Goal: Feedback & Contribution: Contribute content

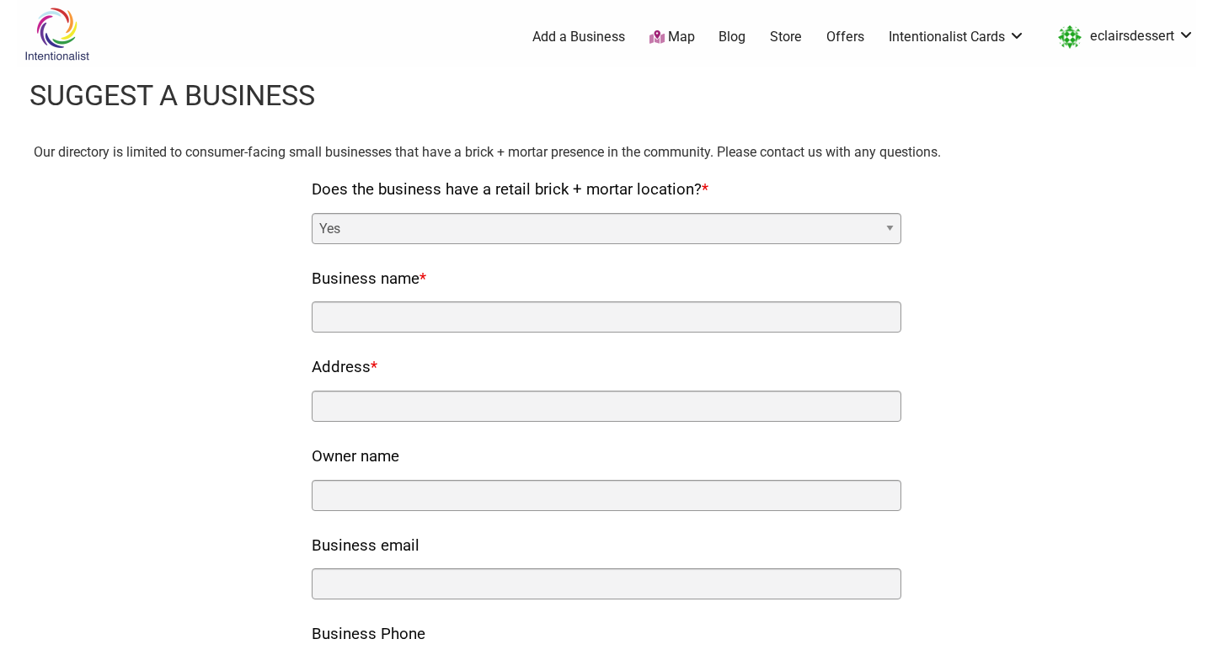
click at [32, 33] on img at bounding box center [57, 34] width 80 height 55
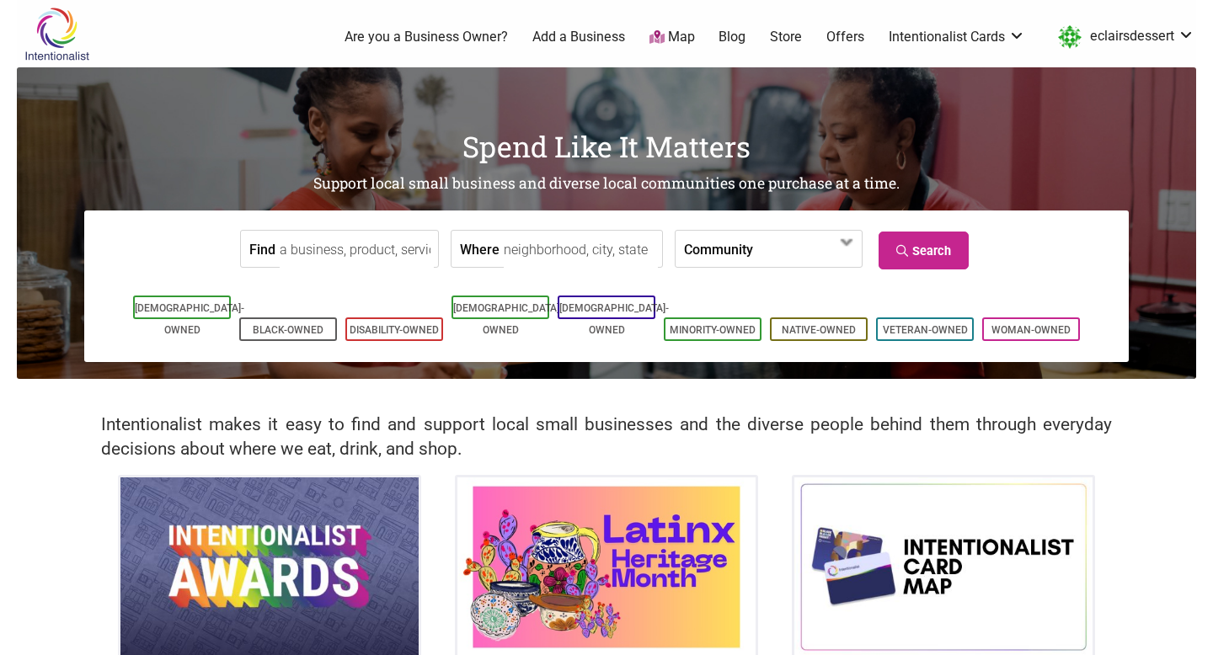
click at [436, 42] on link "Are you a Business Owner?" at bounding box center [425, 37] width 163 height 19
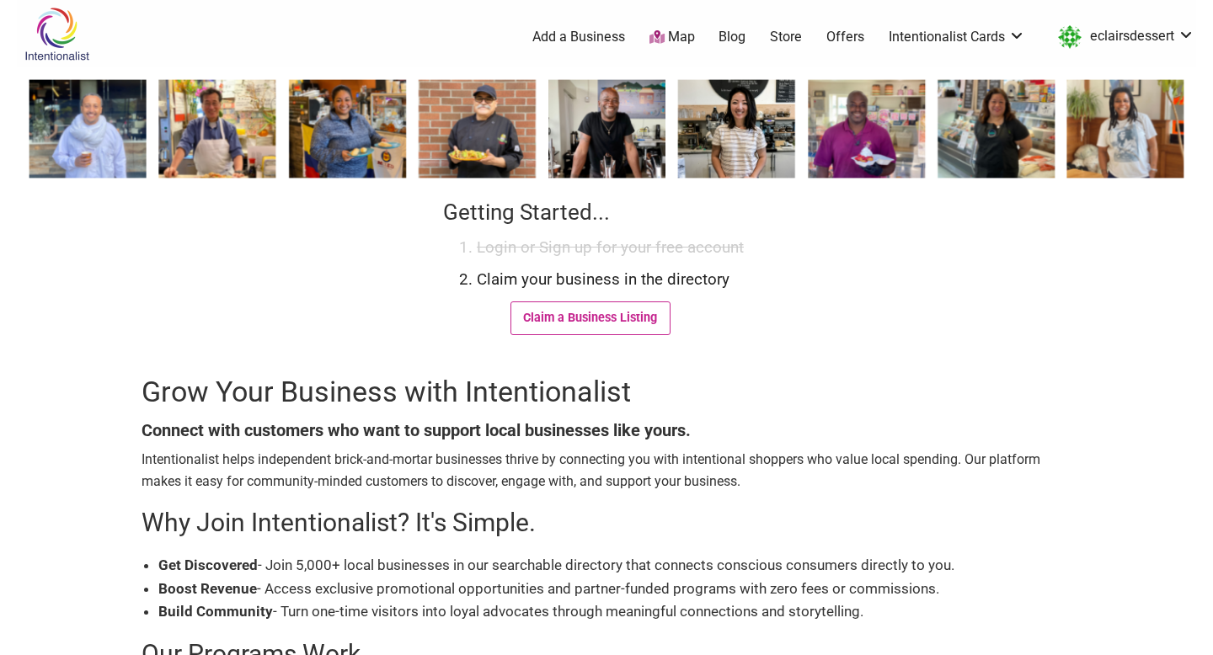
scroll to position [56, 0]
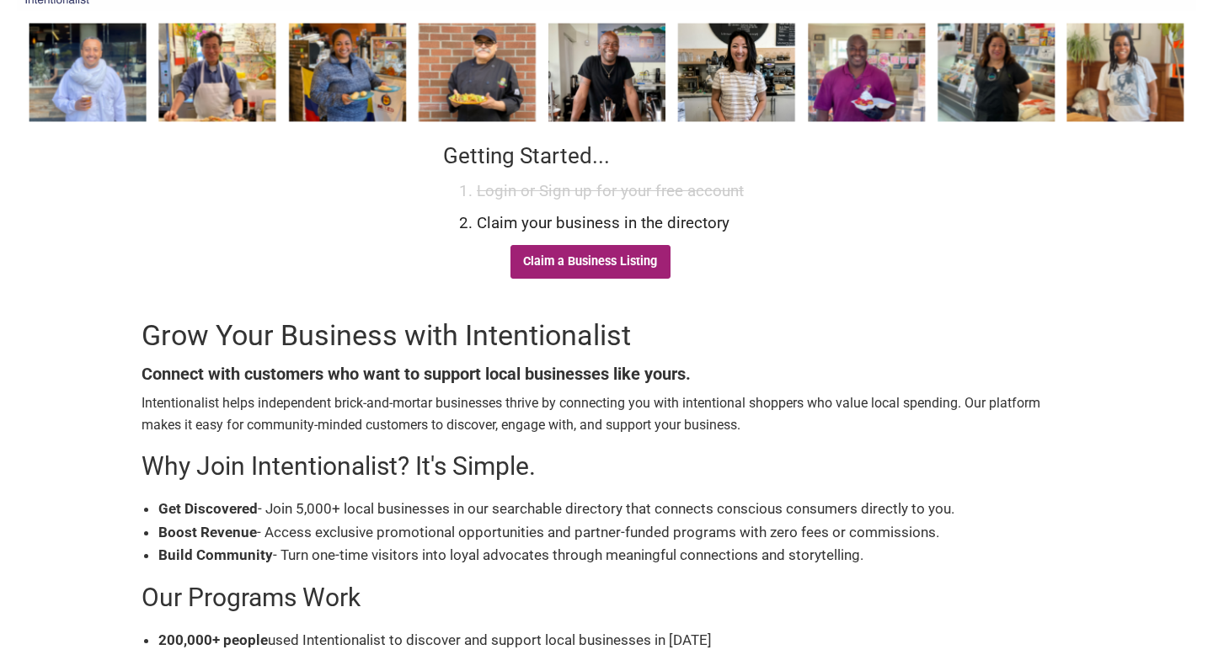
click at [598, 258] on link "Claim a Business Listing" at bounding box center [590, 262] width 160 height 34
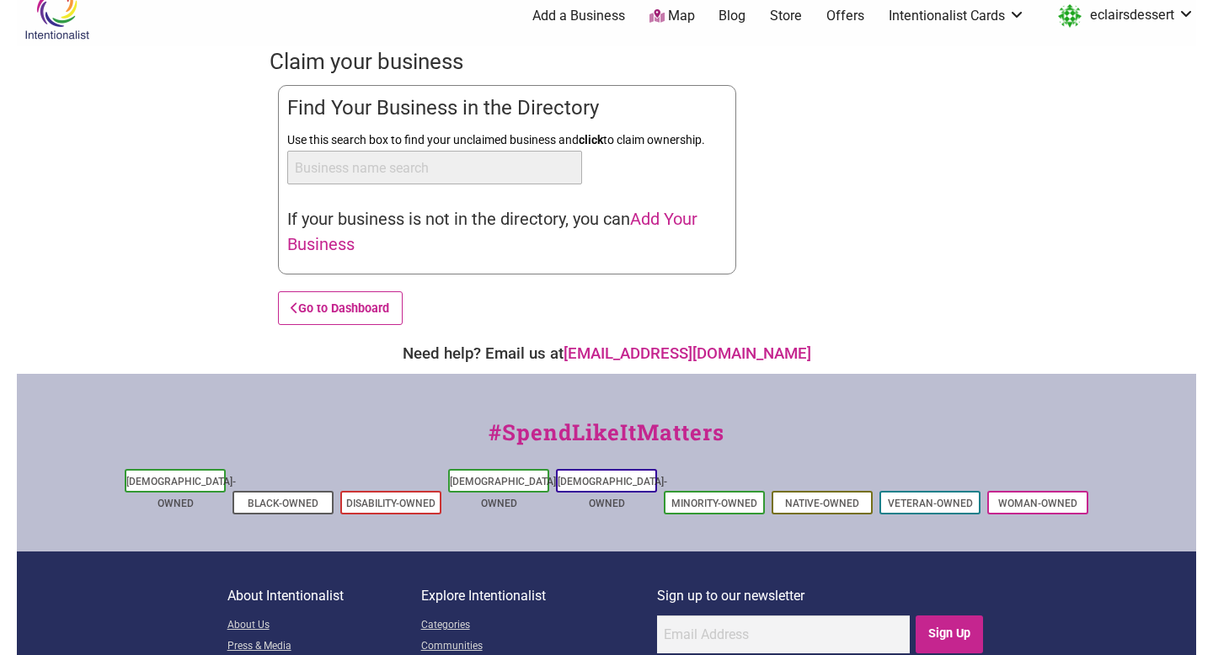
scroll to position [24, 0]
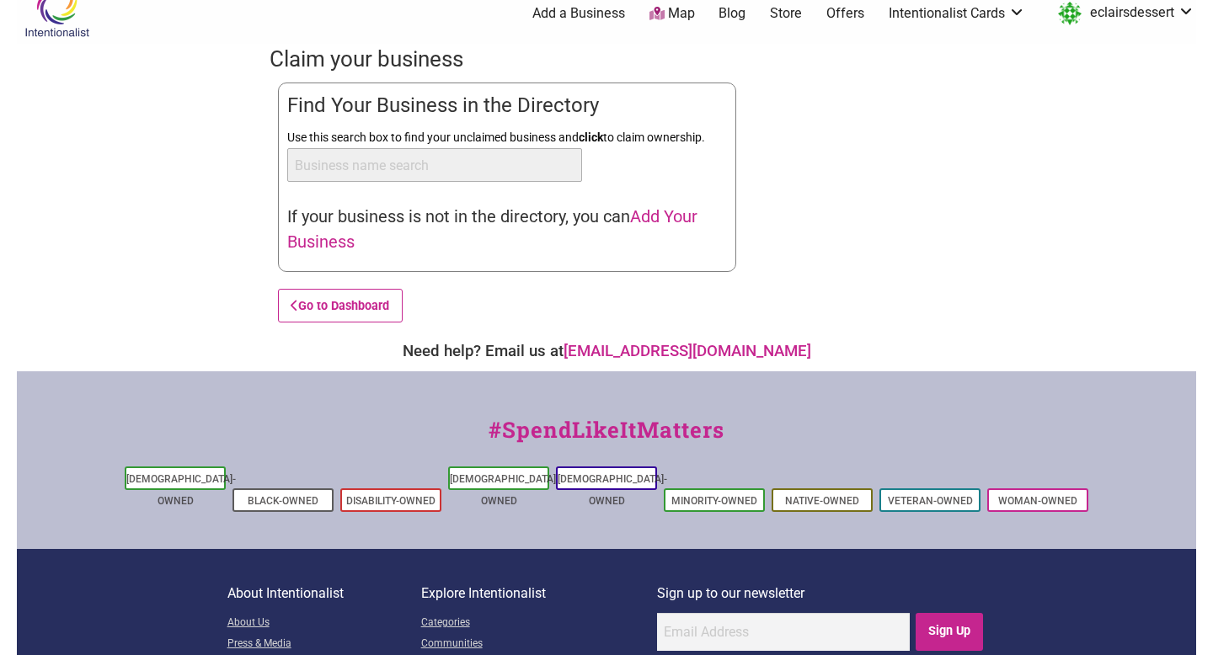
click at [338, 241] on span "Add Your Business" at bounding box center [492, 228] width 410 height 45
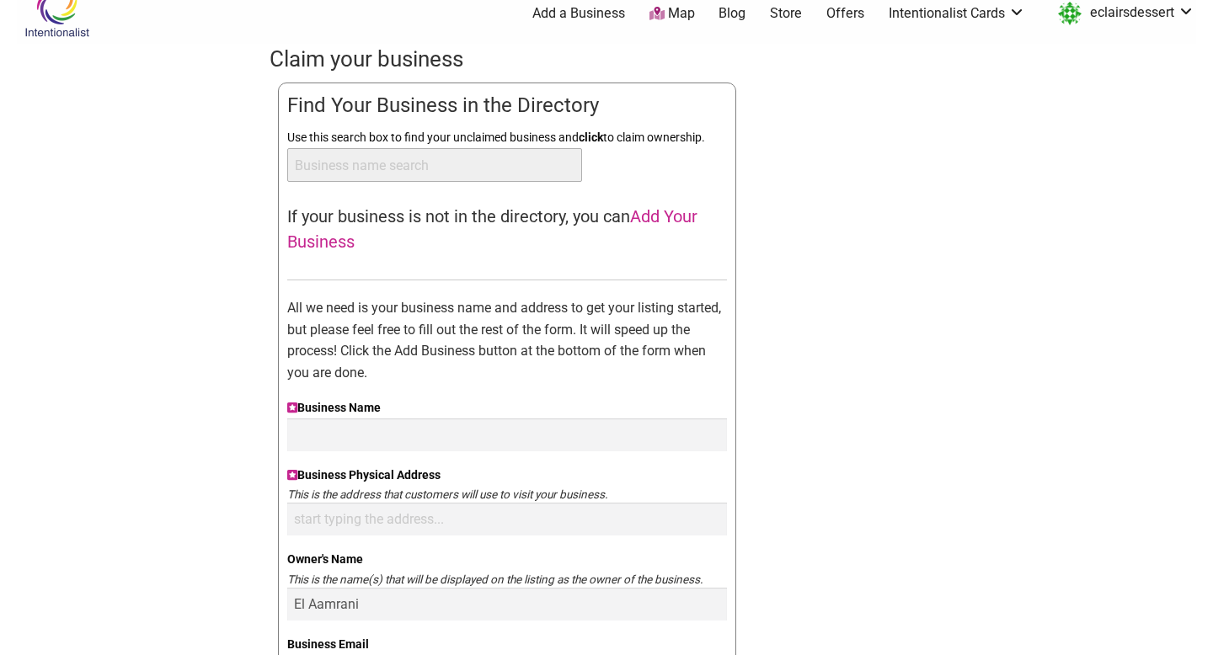
scroll to position [80, 0]
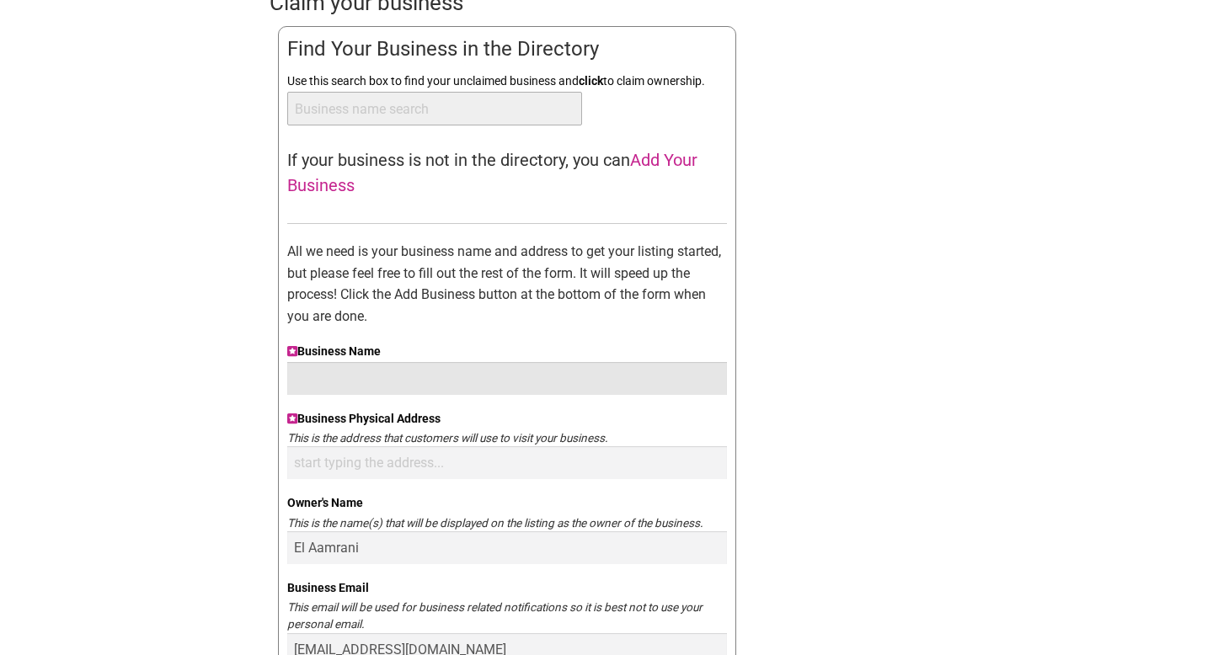
click at [431, 372] on input "Business Name" at bounding box center [507, 378] width 440 height 33
type input "Eclairs Dessert"
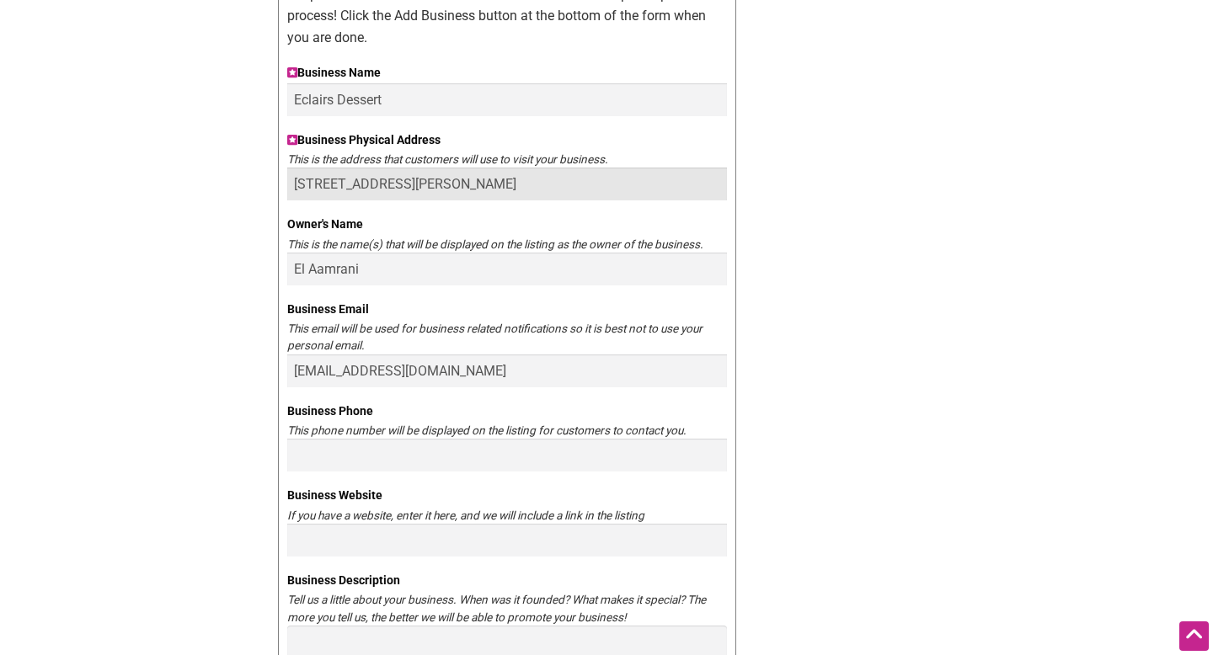
scroll to position [374, 0]
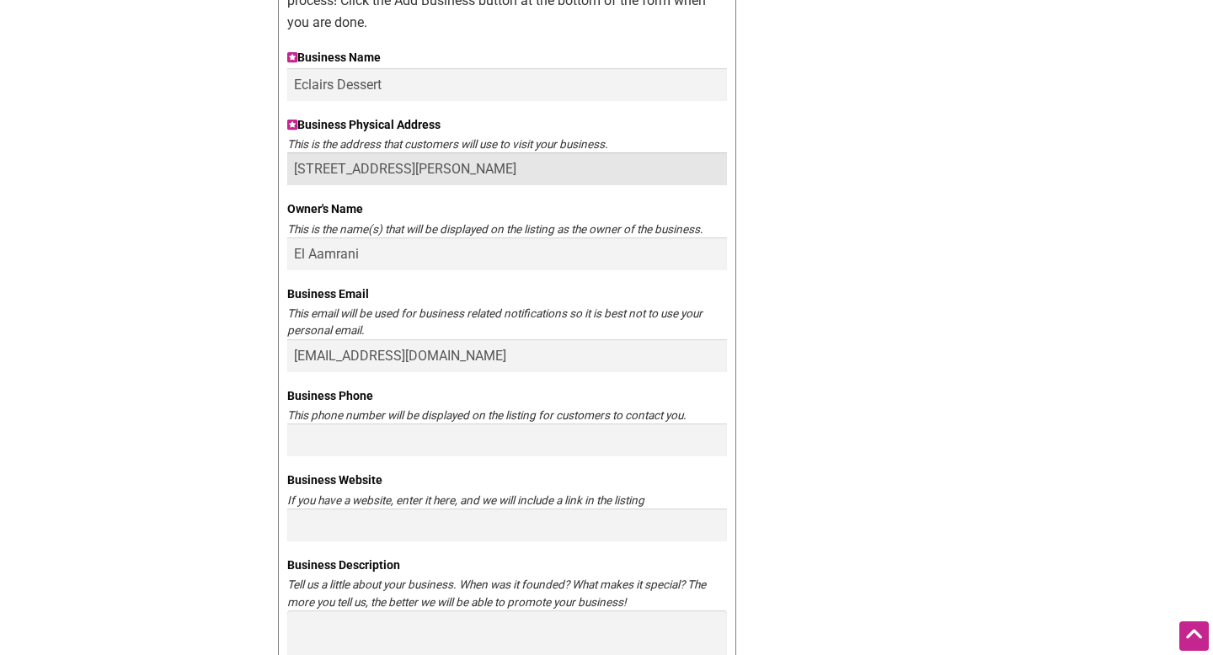
type input "[STREET_ADDRESS][PERSON_NAME]"
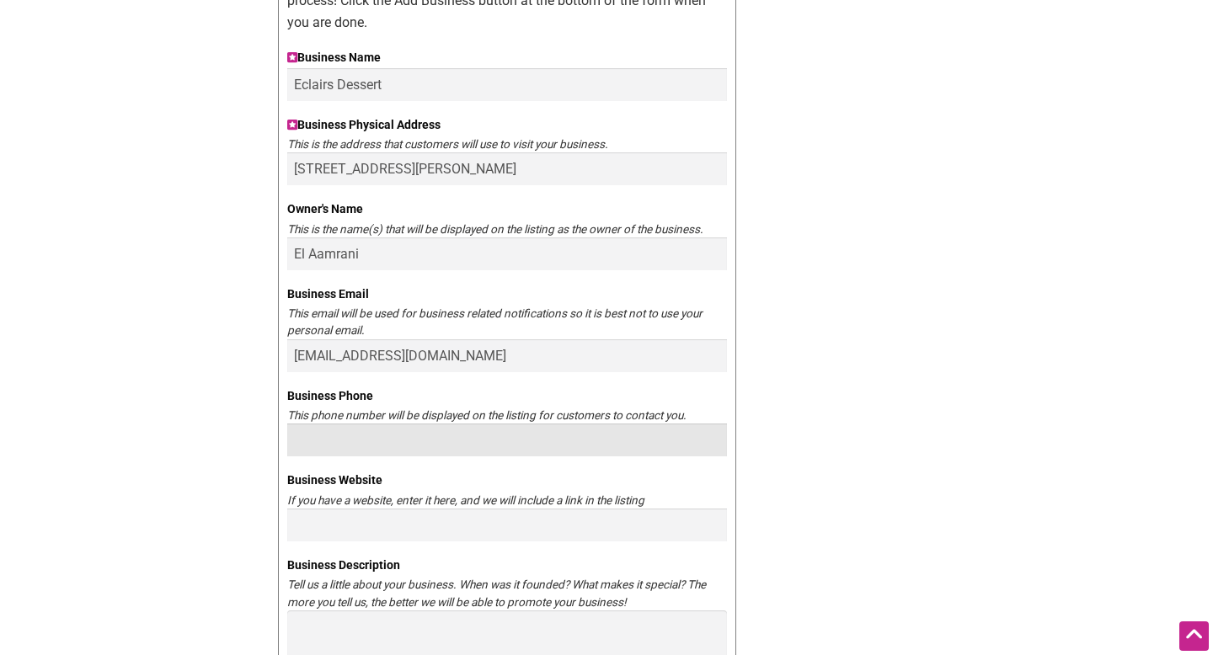
click at [383, 445] on input "Business Phone" at bounding box center [507, 440] width 440 height 33
type input "5712770392"
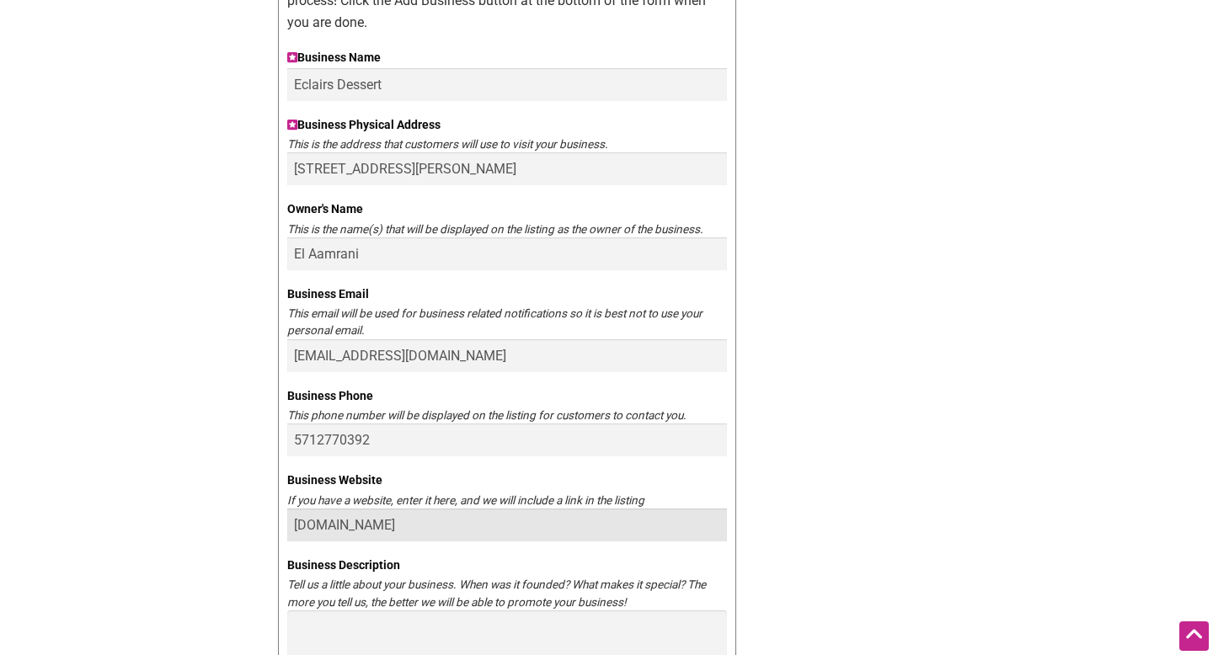
type input "[DOMAIN_NAME]"
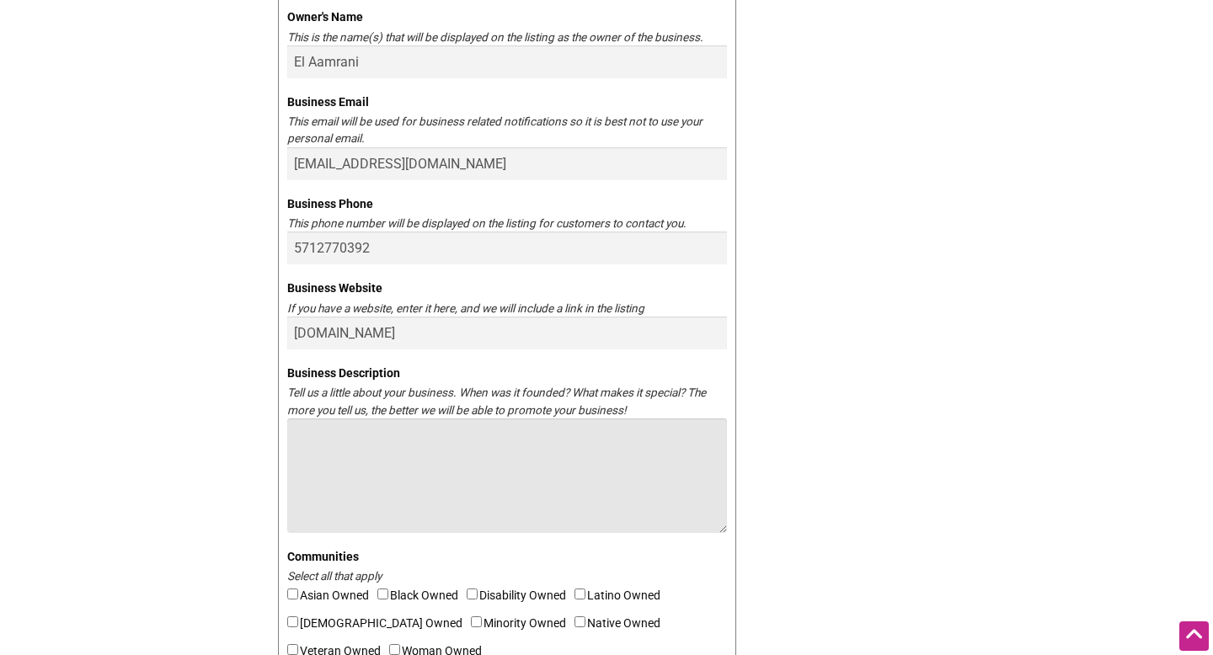
click at [424, 464] on textarea "Business Description" at bounding box center [507, 476] width 440 height 115
paste textarea "At Eclairs Dessert, we are dedicated to the artistry of French pastry. We belie…"
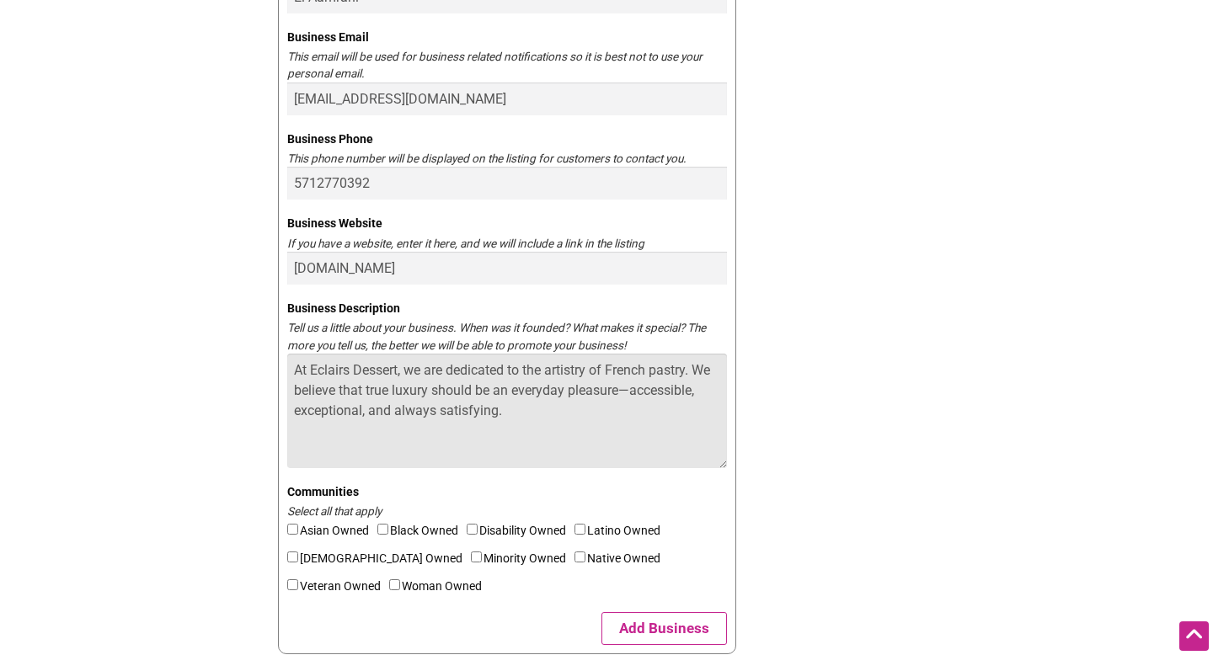
scroll to position [635, 0]
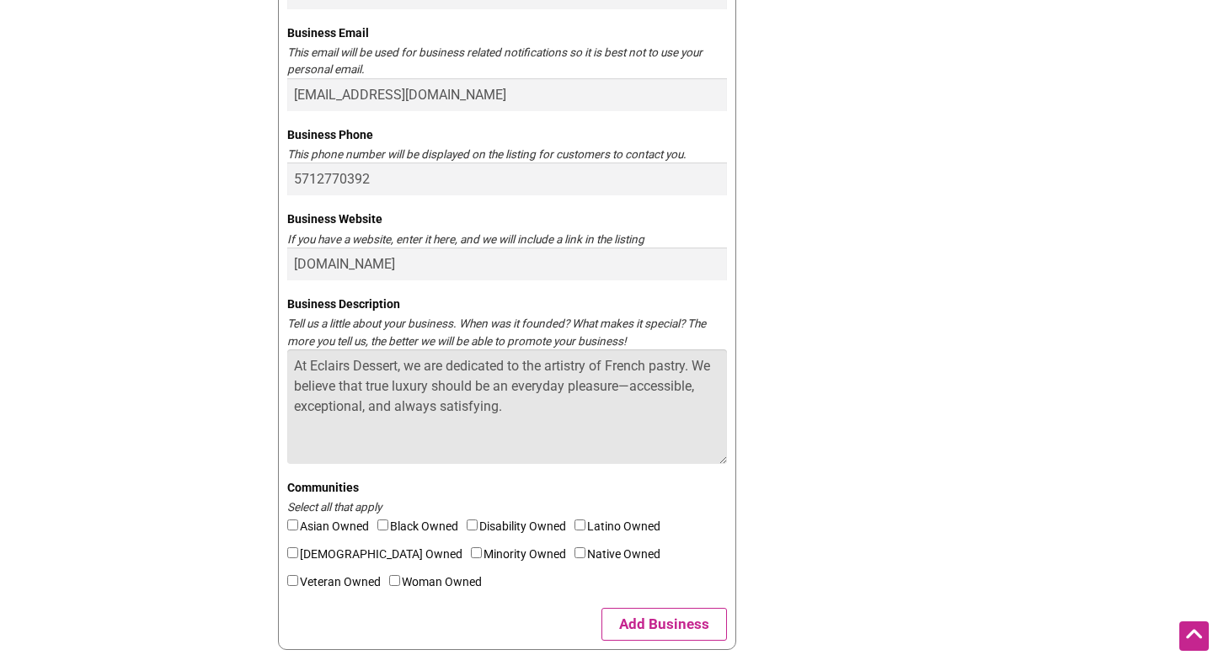
type textarea "At Eclairs Dessert, we are dedicated to the artistry of French pastry. We belie…"
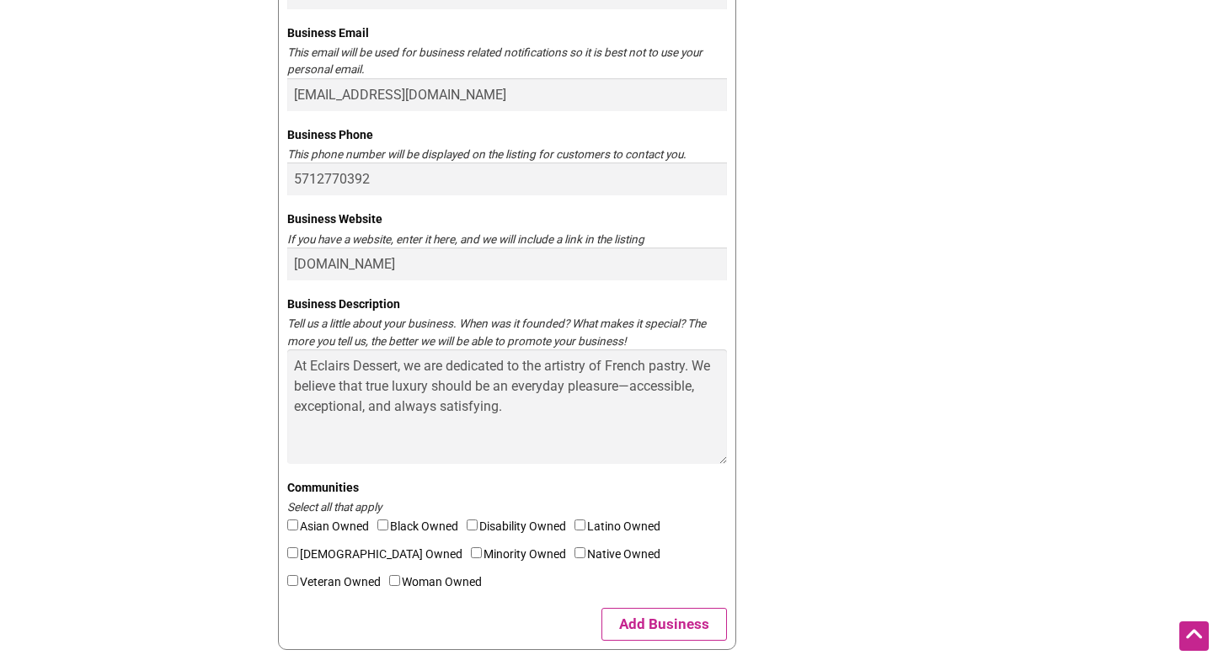
click at [471, 555] on input"] "Minority Owned" at bounding box center [476, 552] width 11 height 11
checkbox input"] "true"
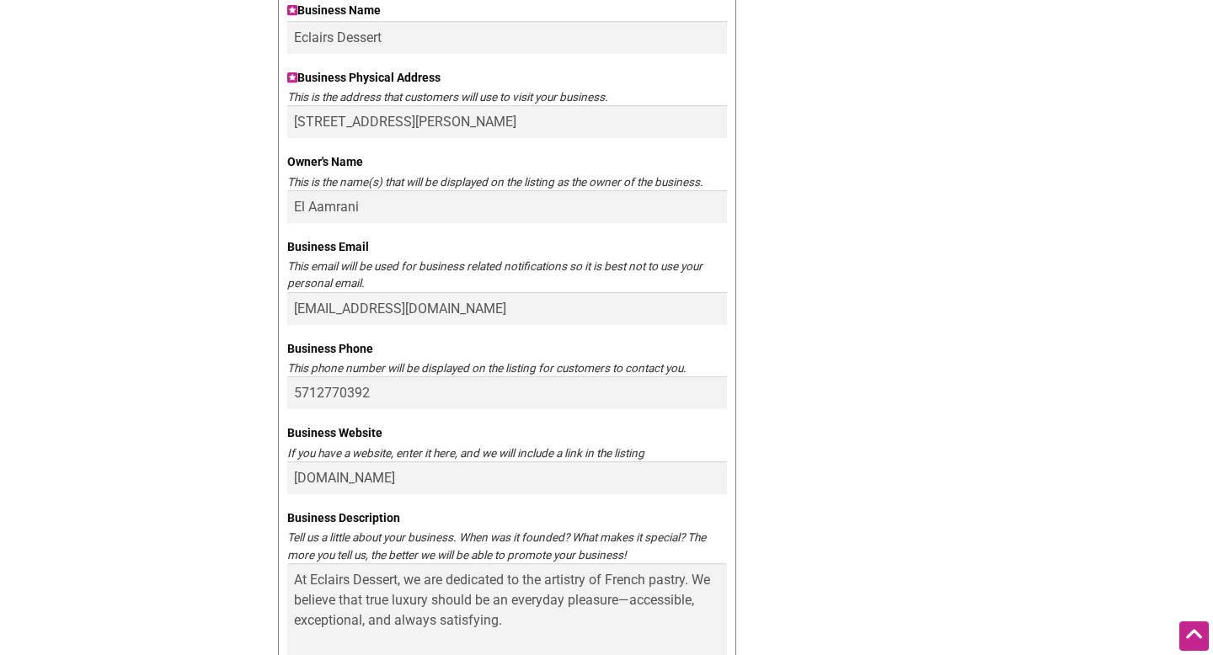
scroll to position [417, 0]
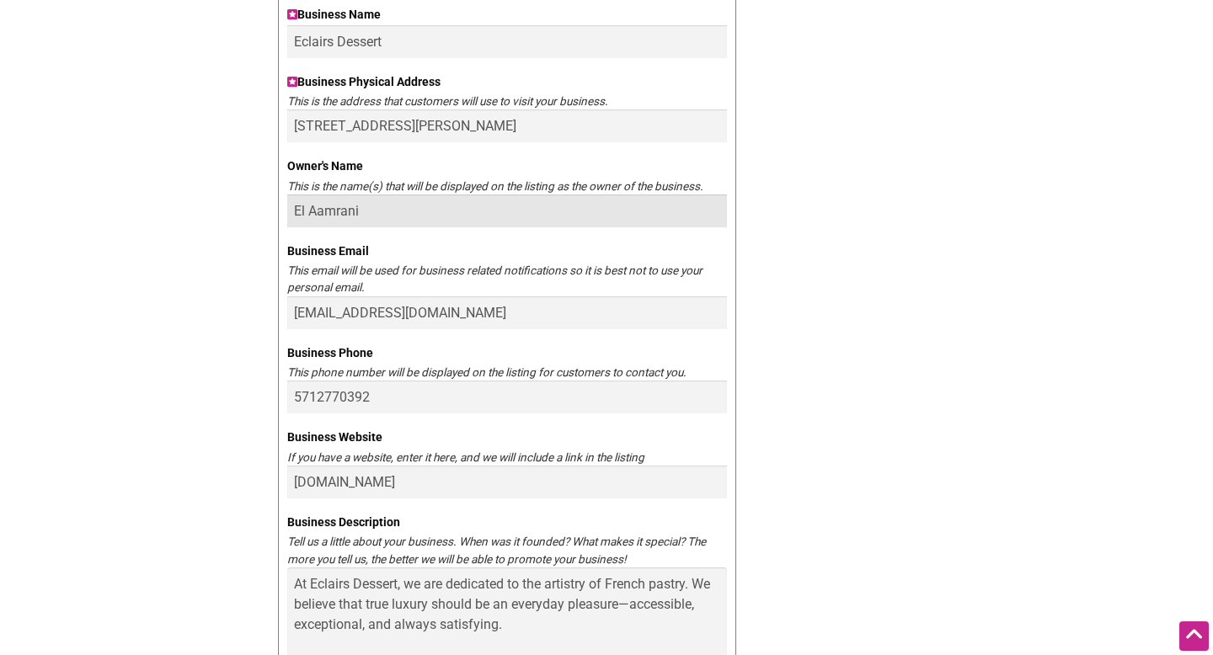
click at [392, 212] on input "El Aamrani" at bounding box center [507, 211] width 440 height 33
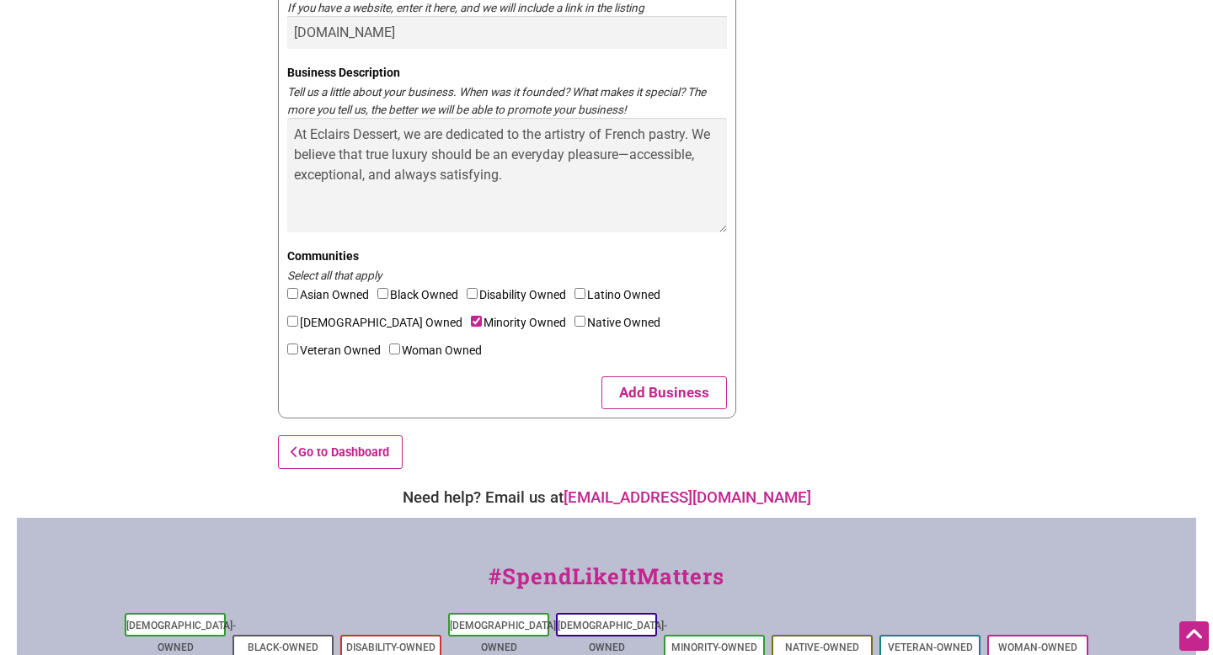
scroll to position [1083, 0]
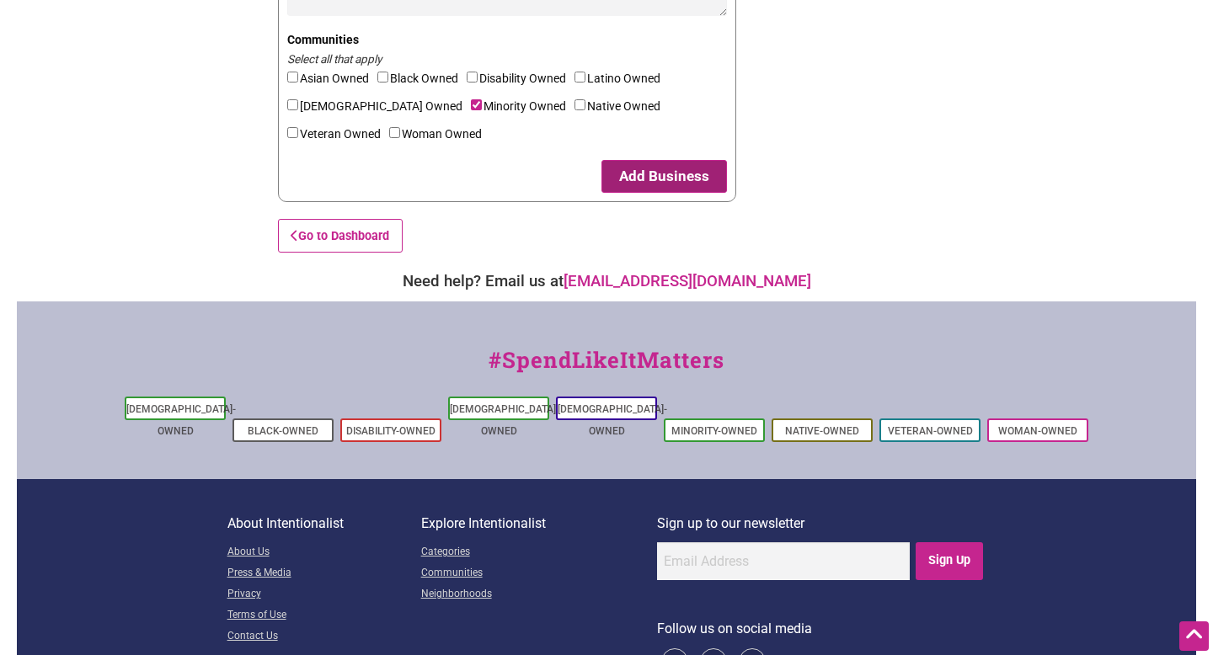
click at [661, 172] on button "Add Business" at bounding box center [663, 176] width 125 height 33
click at [666, 173] on button "Add Business" at bounding box center [663, 176] width 125 height 33
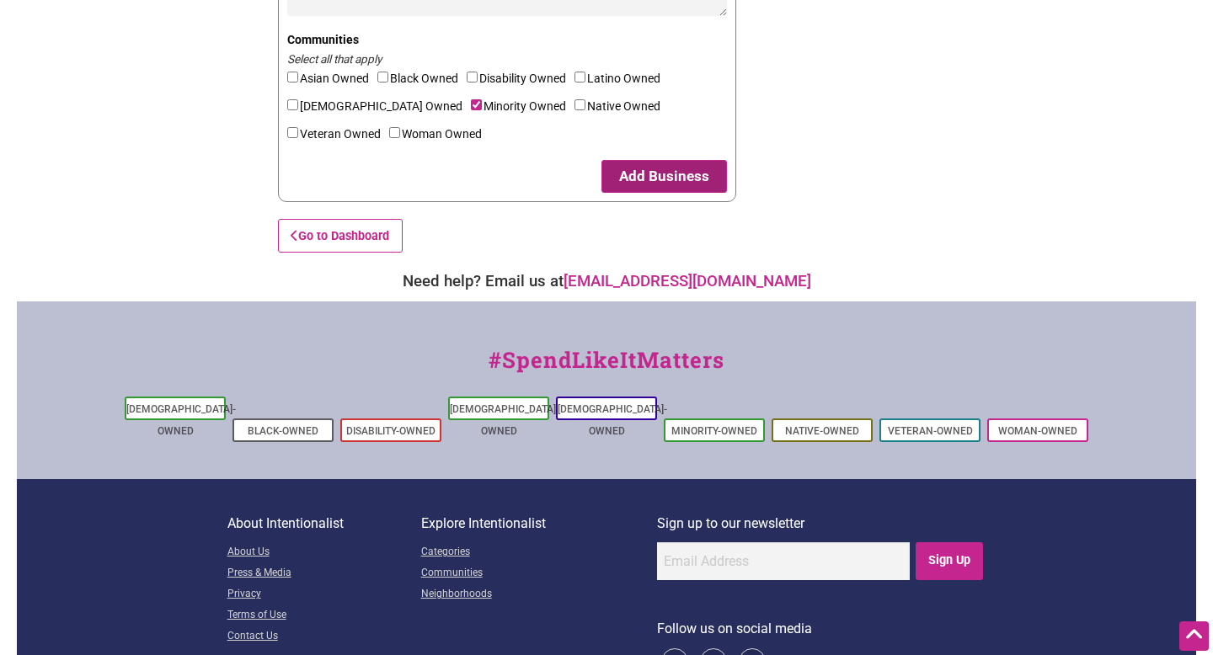
click at [666, 173] on button "Add Business" at bounding box center [663, 176] width 125 height 33
click at [601, 160] on button "Add Business" at bounding box center [663, 176] width 125 height 33
click at [666, 173] on button "Add Business" at bounding box center [663, 176] width 125 height 33
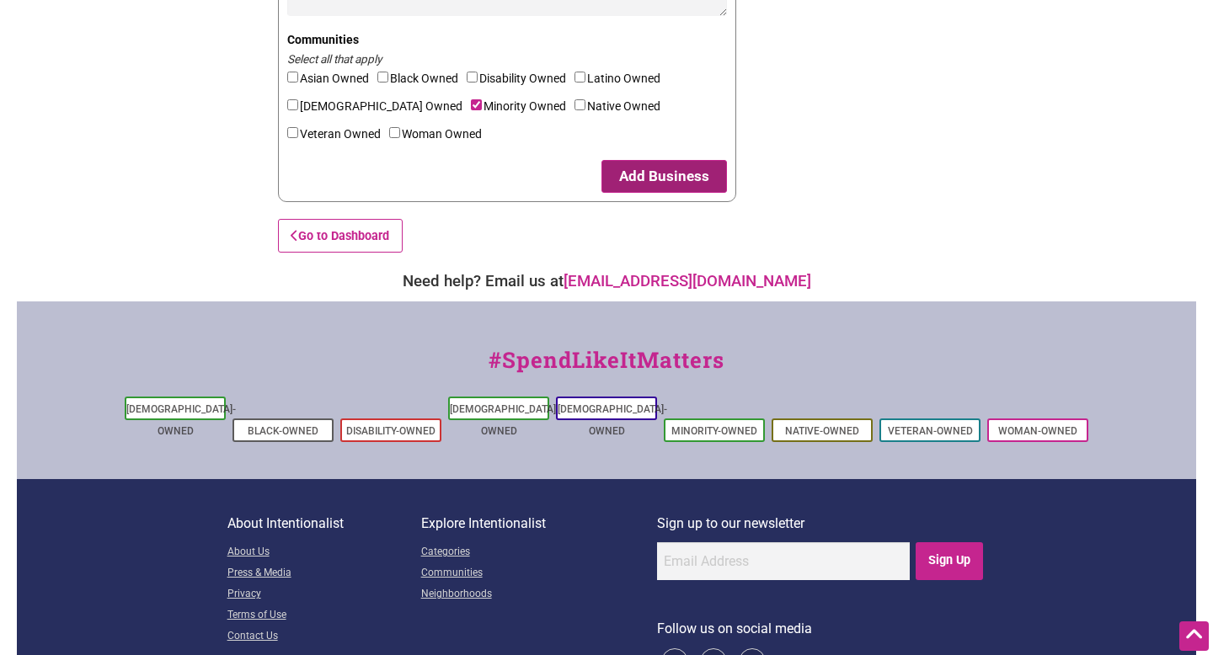
click at [666, 173] on button "Add Business" at bounding box center [663, 176] width 125 height 33
click at [601, 160] on button "Add Business" at bounding box center [663, 176] width 125 height 33
